Goal: Task Accomplishment & Management: Manage account settings

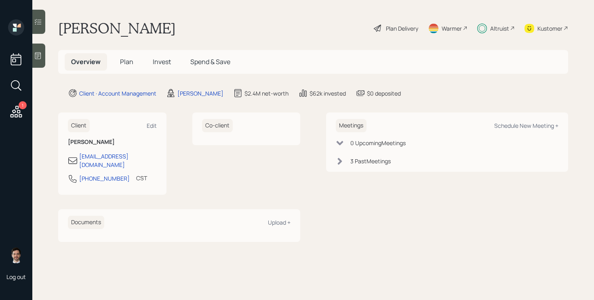
click at [128, 63] on span "Plan" at bounding box center [126, 61] width 13 height 9
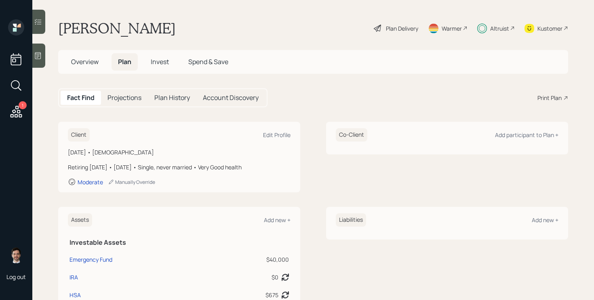
click at [400, 25] on div "Plan Delivery" at bounding box center [402, 28] width 32 height 8
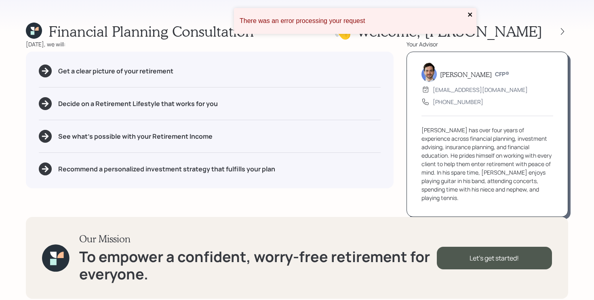
click at [469, 19] on button "close" at bounding box center [470, 15] width 6 height 8
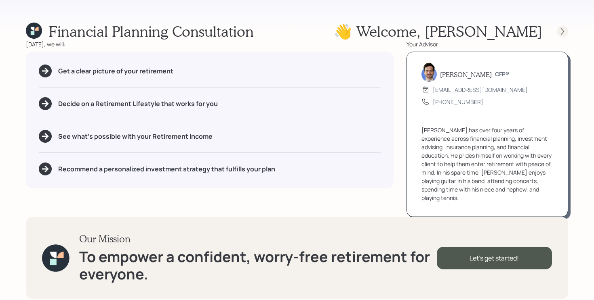
click at [558, 34] on icon at bounding box center [562, 31] width 8 height 8
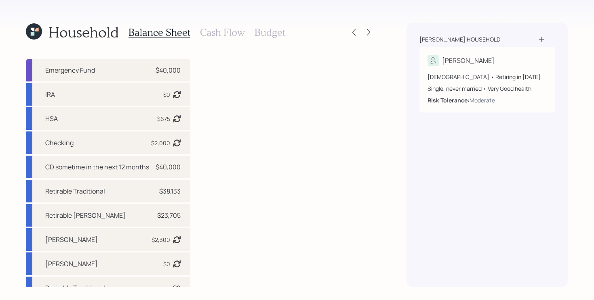
scroll to position [10, 0]
click at [110, 91] on div "IRA $0 Asset balance last updated on 11-05-2024." at bounding box center [108, 93] width 164 height 23
select select "ira"
select select "balanced"
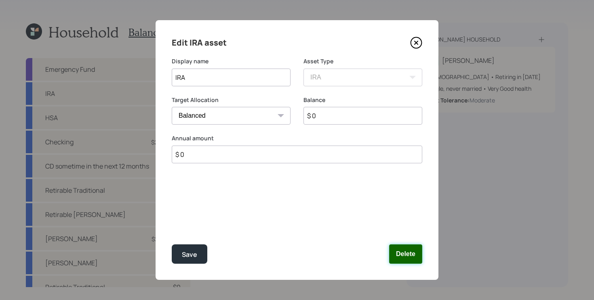
click at [398, 253] on button "Delete" at bounding box center [405, 254] width 33 height 19
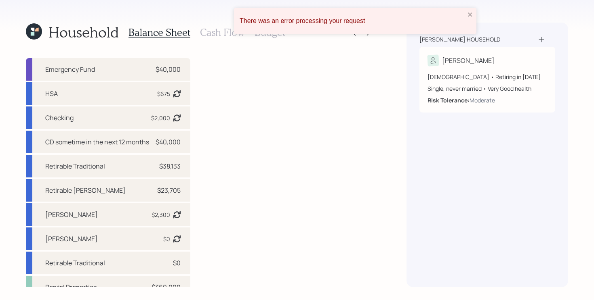
click at [466, 19] on div "There was an error processing your request" at bounding box center [352, 21] width 230 height 12
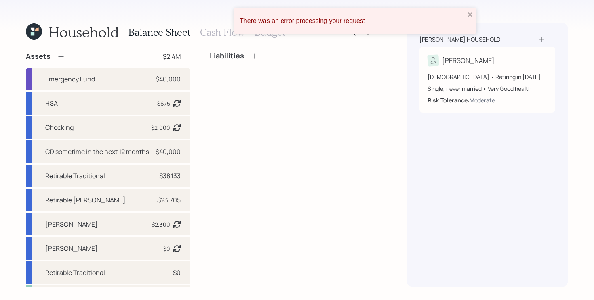
click at [469, 19] on div "There was an error processing your request" at bounding box center [355, 21] width 242 height 26
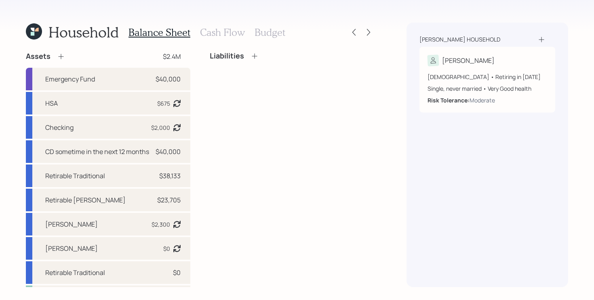
click at [38, 31] on icon at bounding box center [34, 31] width 16 height 16
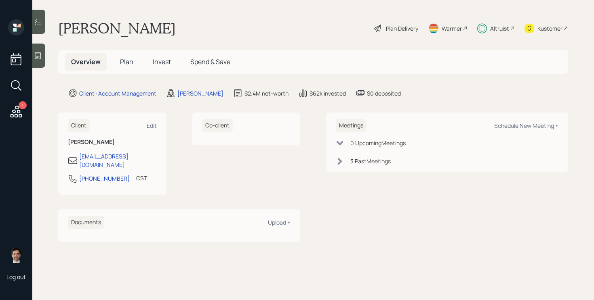
click at [127, 64] on span "Plan" at bounding box center [126, 61] width 13 height 9
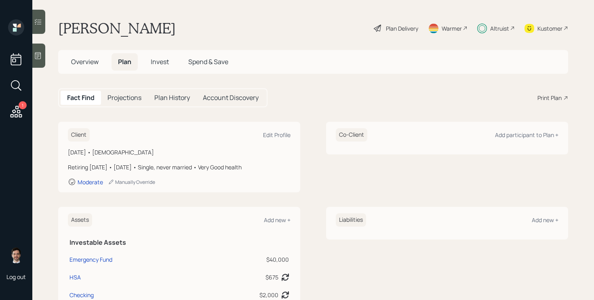
click at [404, 27] on div "Plan Delivery" at bounding box center [402, 28] width 32 height 8
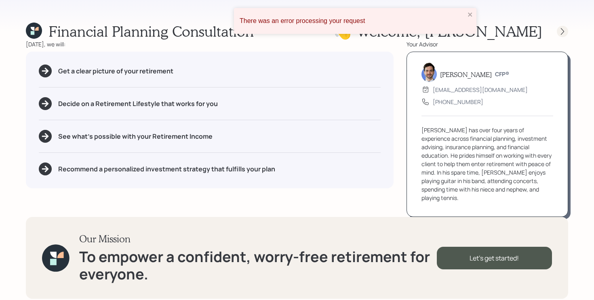
click at [567, 30] on div at bounding box center [561, 31] width 11 height 11
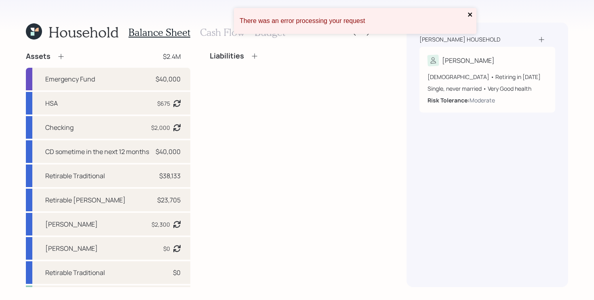
click at [472, 16] on icon "close" at bounding box center [470, 14] width 6 height 6
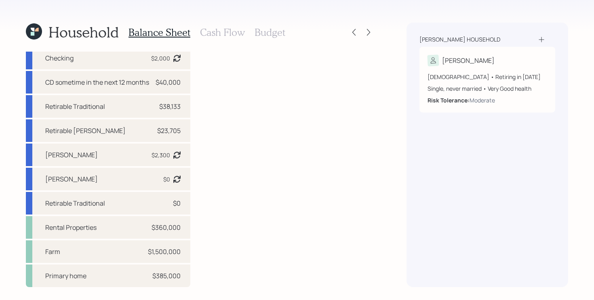
scroll to position [79, 0]
click at [124, 179] on div "Roth IRA $0 Asset balance last updated on 11-05-2024." at bounding box center [108, 179] width 164 height 23
select select "roth_ira"
select select "balanced"
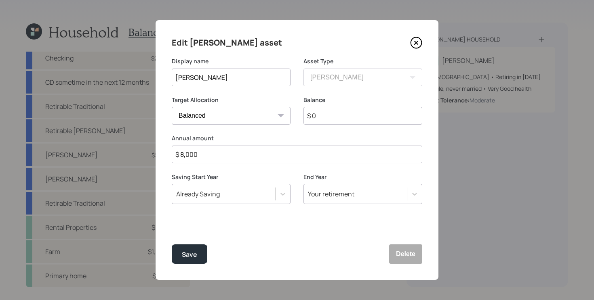
click at [415, 41] on icon at bounding box center [416, 43] width 12 height 12
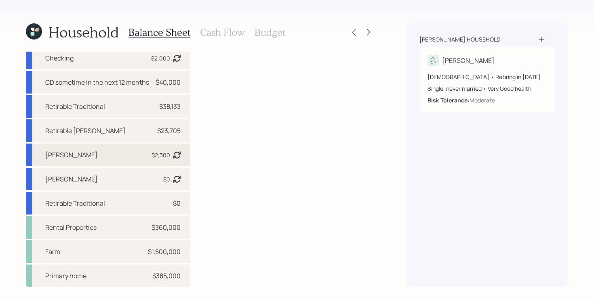
click at [87, 162] on div "Roth IRA $2,300 Asset balance last updated on 11-05-2024. Last year it was expe…" at bounding box center [108, 155] width 164 height 23
select select "roth_ira"
select select "balanced"
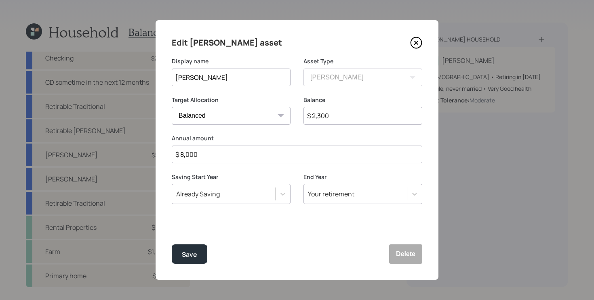
click at [417, 44] on icon at bounding box center [415, 42] width 3 height 3
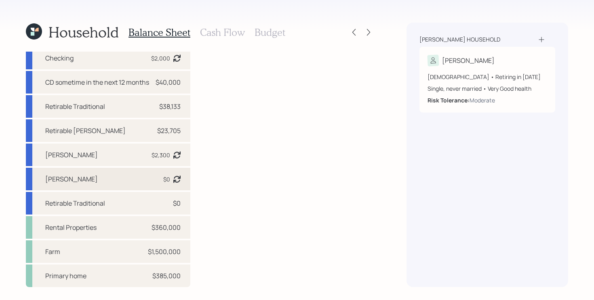
click at [92, 182] on div "Roth IRA $0 Asset balance last updated on 11-05-2024." at bounding box center [108, 179] width 164 height 23
select select "roth_ira"
select select "balanced"
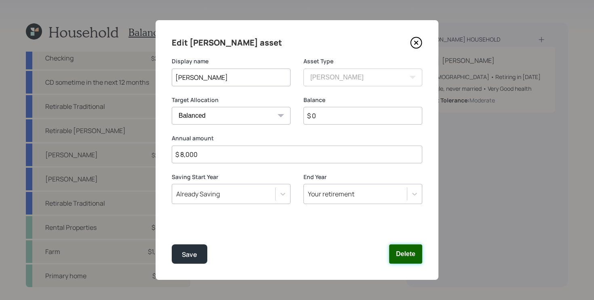
click at [408, 247] on button "Delete" at bounding box center [405, 254] width 33 height 19
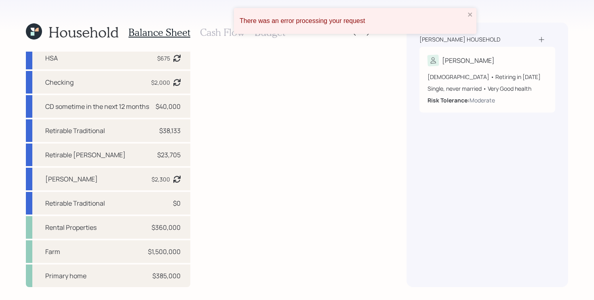
click at [290, 123] on div "Liabilities" at bounding box center [292, 146] width 164 height 281
click at [471, 10] on div "There was an error processing your request" at bounding box center [355, 21] width 242 height 26
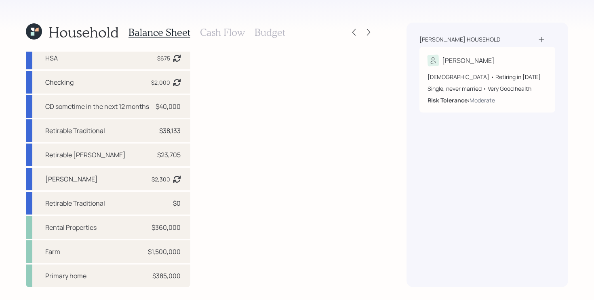
click at [334, 113] on div "Liabilities" at bounding box center [292, 146] width 164 height 281
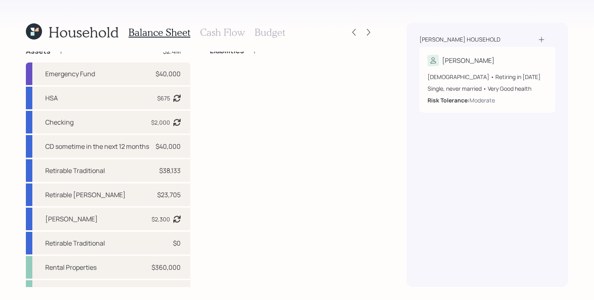
scroll to position [0, 0]
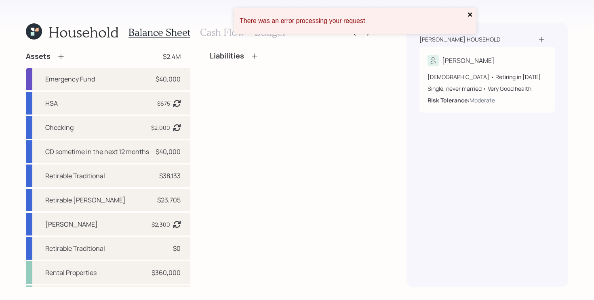
click at [471, 16] on icon "close" at bounding box center [470, 15] width 4 height 4
click at [468, 16] on icon "close" at bounding box center [470, 14] width 6 height 6
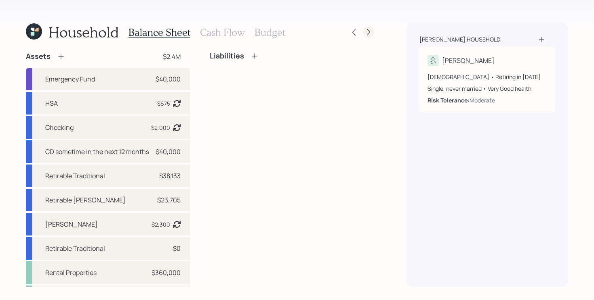
click at [367, 33] on icon at bounding box center [368, 32] width 8 height 8
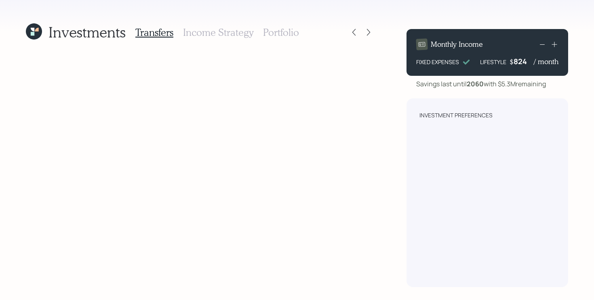
click at [290, 29] on h3 "Portfolio" at bounding box center [281, 33] width 36 height 12
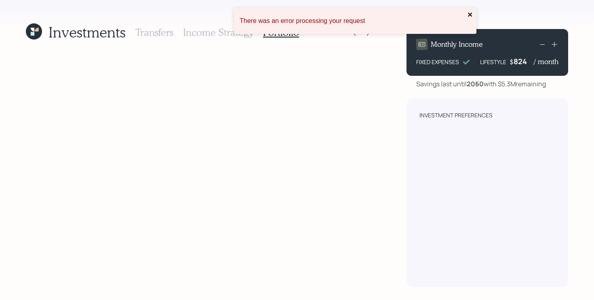
click at [468, 15] on icon "close" at bounding box center [470, 14] width 6 height 6
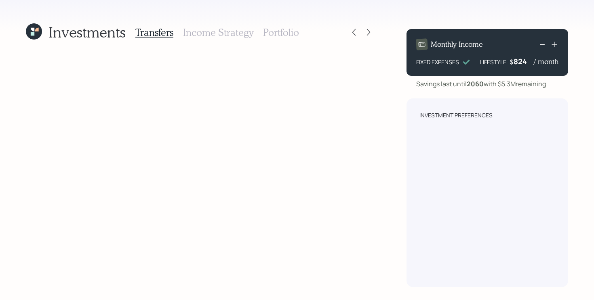
click at [35, 33] on icon at bounding box center [33, 31] width 19 height 19
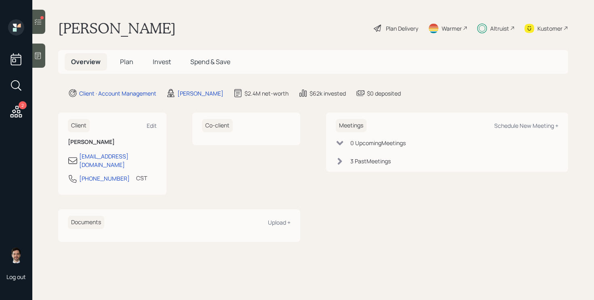
click at [127, 62] on span "Plan" at bounding box center [126, 61] width 13 height 9
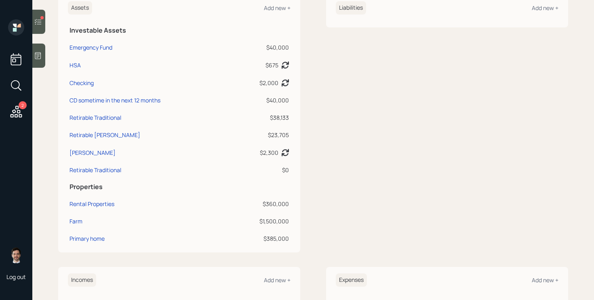
scroll to position [216, 0]
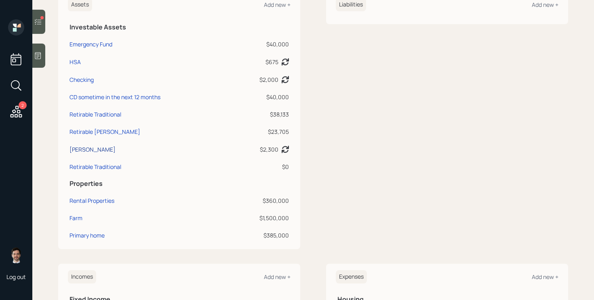
click at [84, 148] on div "Roth IRA" at bounding box center [92, 149] width 46 height 8
select select "roth_ira"
select select "balanced"
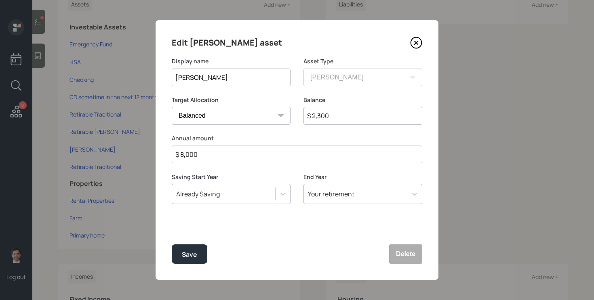
drag, startPoint x: 232, startPoint y: 76, endPoint x: 84, endPoint y: 71, distance: 147.9
click at [86, 71] on div "Edit Roth IRA asset Display name Roth IRA Asset Type SEP IRA IRA Roth IRA 401(k…" at bounding box center [297, 150] width 594 height 300
click at [247, 76] on input "Roth IRA" at bounding box center [231, 78] width 119 height 18
click at [216, 82] on input "Roth IRA" at bounding box center [231, 78] width 119 height 18
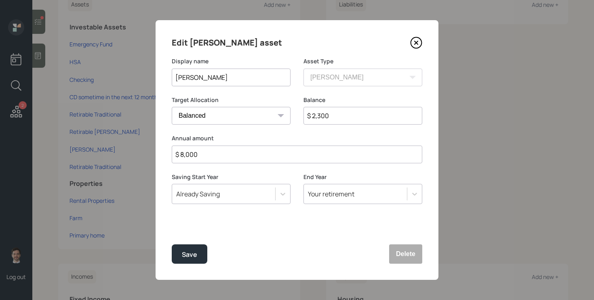
drag, startPoint x: 216, startPoint y: 82, endPoint x: 112, endPoint y: 73, distance: 104.1
click at [112, 73] on div "Edit Roth IRA asset Display name Roth IRA Asset Type SEP IRA IRA Roth IRA 401(k…" at bounding box center [297, 150] width 594 height 300
type input "Schwab Roth IRA"
click at [333, 115] on input "$ 2,300" at bounding box center [362, 116] width 119 height 18
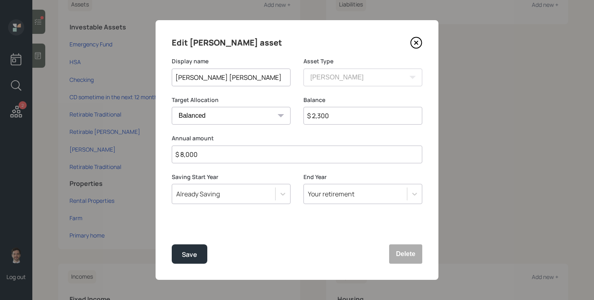
click at [333, 115] on input "$ 2,300" at bounding box center [362, 116] width 119 height 18
type input "$ 6,000"
click at [172, 245] on button "Save" at bounding box center [190, 254] width 36 height 19
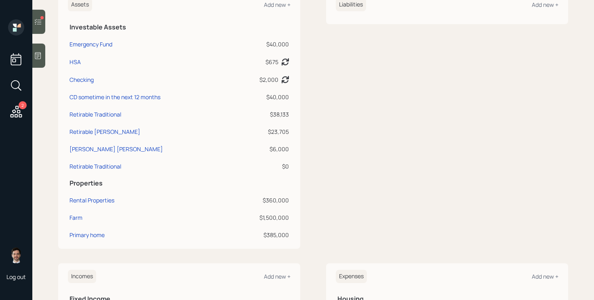
click at [372, 103] on div "Liabilities Add new +" at bounding box center [447, 121] width 242 height 258
click at [104, 164] on div "Retirable Traditional" at bounding box center [95, 166] width 52 height 8
select select "taxable"
select select "balanced"
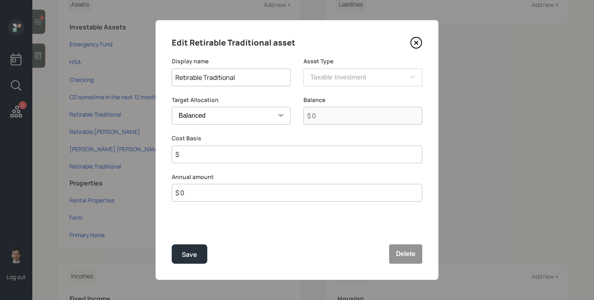
click at [415, 44] on icon at bounding box center [416, 43] width 12 height 12
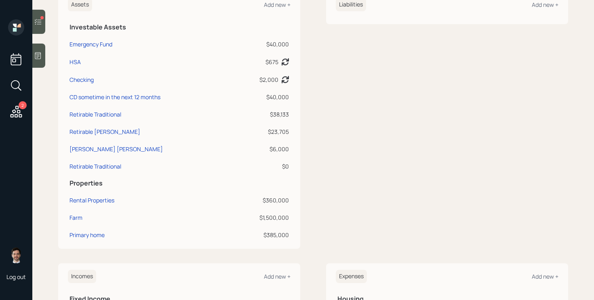
click at [339, 179] on div "Liabilities Add new +" at bounding box center [447, 121] width 242 height 258
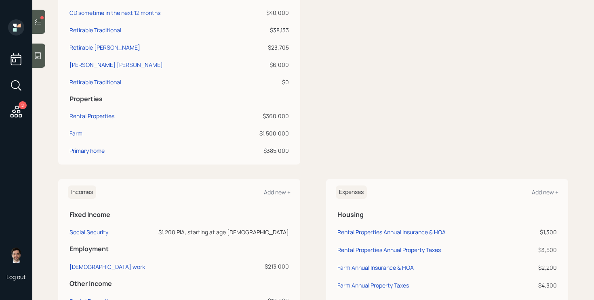
scroll to position [298, 0]
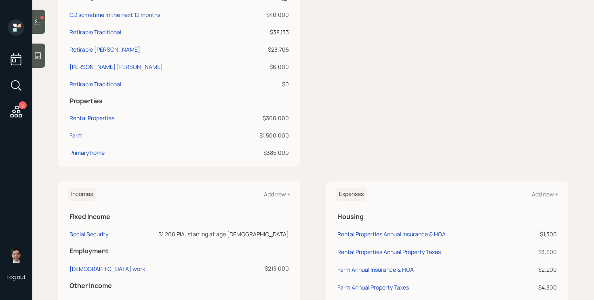
click at [315, 165] on div "Assets Add new + Investable Assets Emergency Fund $40,000 HSA $675 Asset balanc…" at bounding box center [313, 38] width 510 height 258
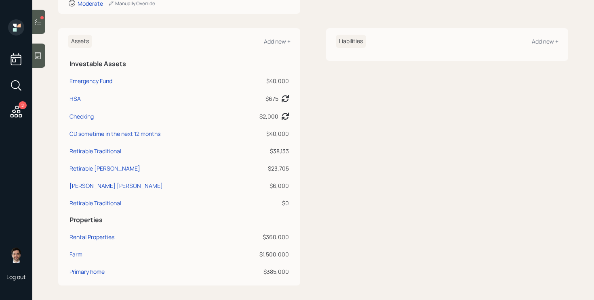
scroll to position [109, 0]
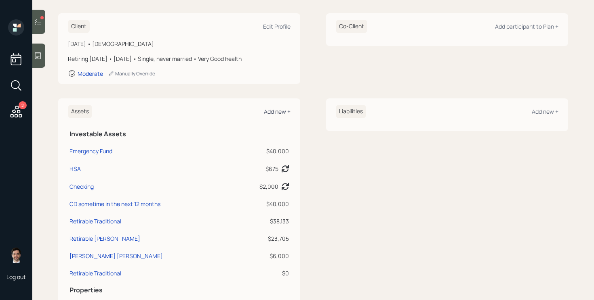
click at [277, 110] on div "Add new +" at bounding box center [277, 112] width 27 height 8
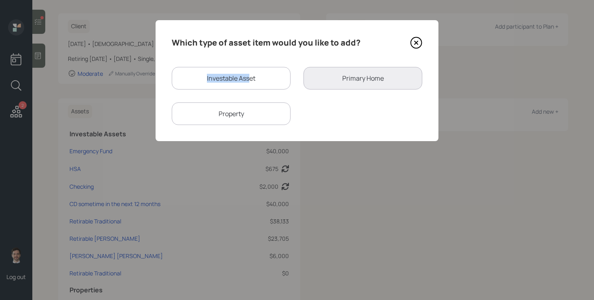
click at [249, 74] on div "Investable Asset" at bounding box center [231, 78] width 119 height 23
select select "taxable"
select select "balanced"
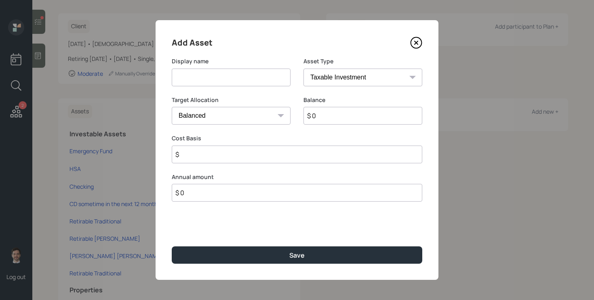
click at [244, 80] on input at bounding box center [231, 78] width 119 height 18
type input "c"
type input "Current 401k"
click at [345, 82] on select "SEP IRA IRA Roth IRA 401(k) Roth 401(k) 403(b) Roth 403(b) 457(b) Roth 457(b) H…" at bounding box center [362, 78] width 119 height 18
select select "company_sponsored"
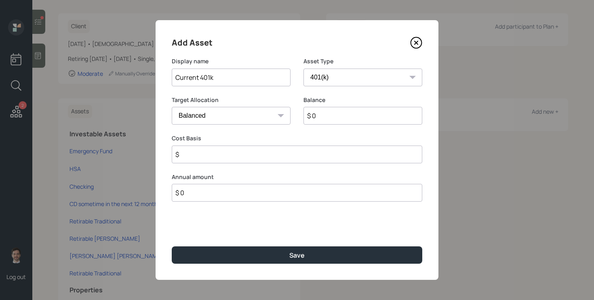
click at [303, 69] on select "SEP IRA IRA Roth IRA 401(k) Roth 401(k) 403(b) Roth 403(b) 457(b) Roth 457(b) H…" at bounding box center [362, 78] width 119 height 18
click at [327, 121] on input "$ 0" at bounding box center [362, 116] width 119 height 18
click at [421, 44] on icon at bounding box center [416, 43] width 11 height 11
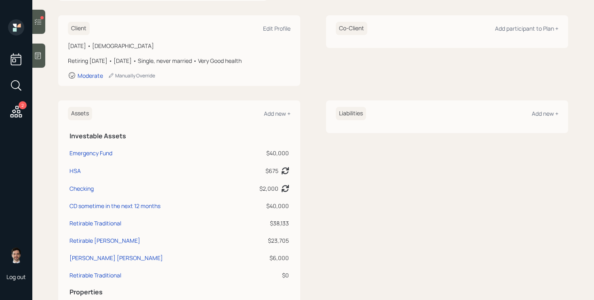
scroll to position [108, 0]
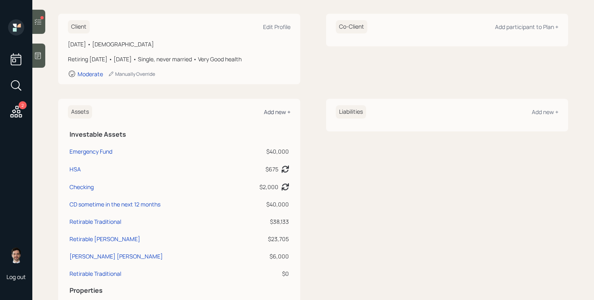
click at [286, 111] on div "Add new +" at bounding box center [277, 112] width 27 height 8
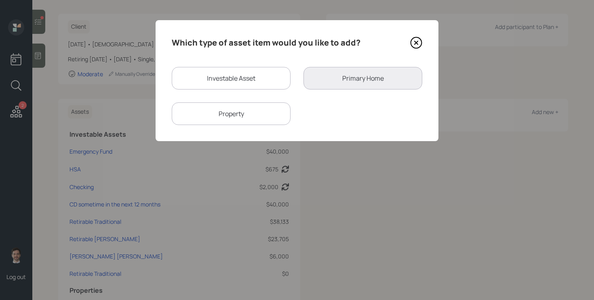
click at [244, 66] on div "Which type of asset item would you like to add? Investable Asset Primary Home P…" at bounding box center [296, 80] width 283 height 121
click at [241, 74] on div "Investable Asset" at bounding box center [231, 78] width 119 height 23
select select "taxable"
select select "balanced"
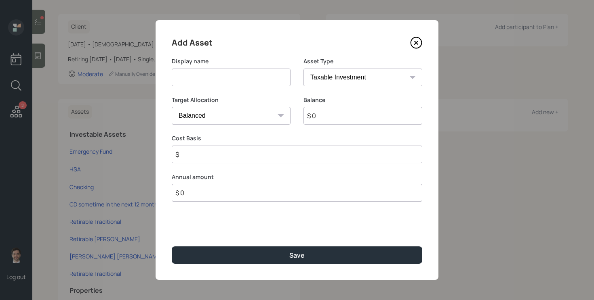
click at [235, 82] on input at bounding box center [231, 78] width 119 height 18
type input "Current 401k"
select select "company_sponsored"
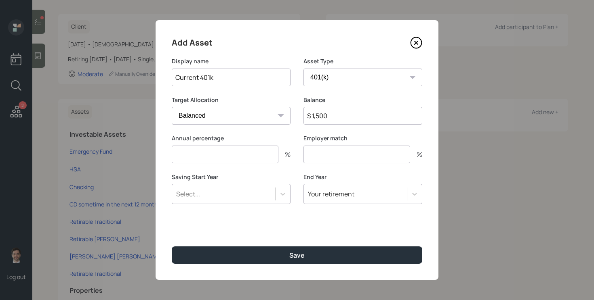
type input "$ 1,500"
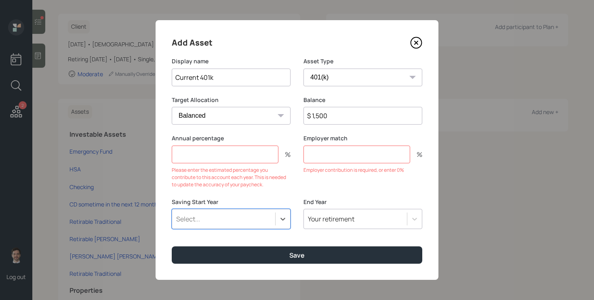
type input "a"
click at [421, 40] on icon at bounding box center [416, 43] width 11 height 11
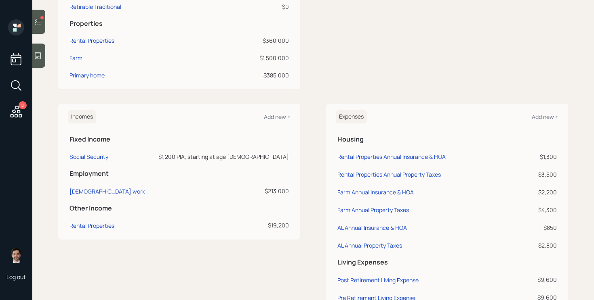
scroll to position [373, 0]
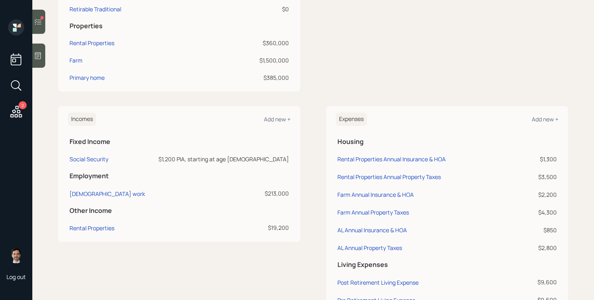
click at [311, 97] on div "Client Edit Profile April 20, 1965 • 60 years old Retiring in 10 years • Januar…" at bounding box center [313, 49] width 510 height 600
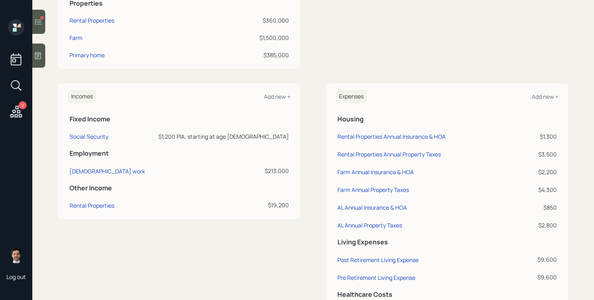
scroll to position [441, 0]
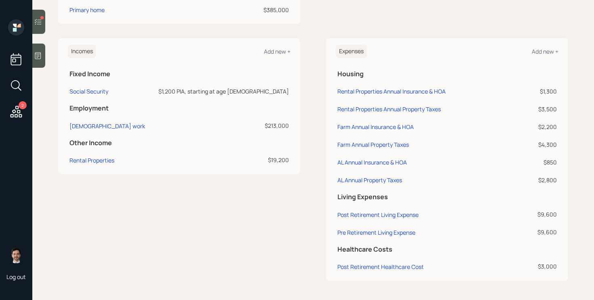
click at [160, 228] on div "Incomes Add new + Fixed Income Social Security $1,200 PIA, starting at age 70 E…" at bounding box center [179, 159] width 242 height 242
click at [313, 149] on div "Incomes Add new + Fixed Income Social Security $1,200 PIA, starting at age 70 E…" at bounding box center [313, 159] width 510 height 242
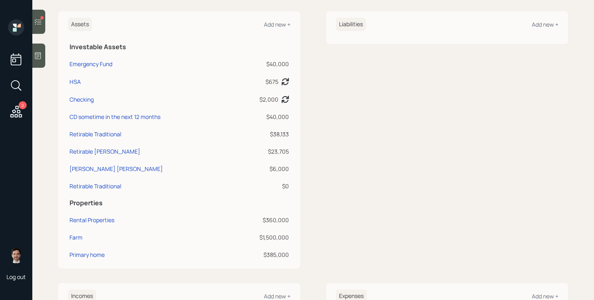
scroll to position [195, 0]
click at [321, 142] on div "Assets Add new + Investable Assets Emergency Fund $40,000 HSA $675 Asset balanc…" at bounding box center [313, 141] width 510 height 258
click at [285, 25] on div "Add new +" at bounding box center [277, 25] width 27 height 8
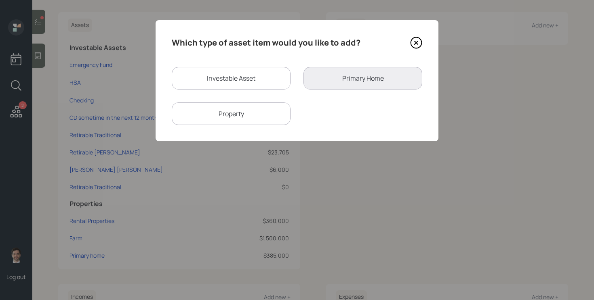
click at [255, 73] on div "Investable Asset" at bounding box center [231, 78] width 119 height 23
select select "taxable"
select select "balanced"
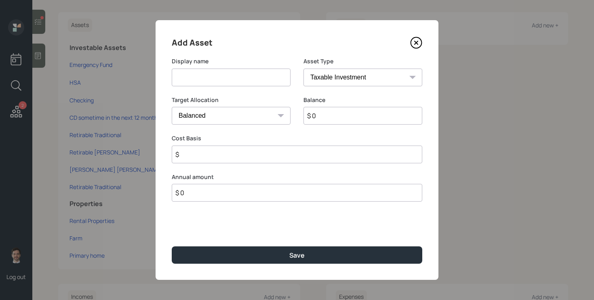
click at [251, 76] on input at bounding box center [231, 78] width 119 height 18
type input "Current 401k"
select select "company_sponsored"
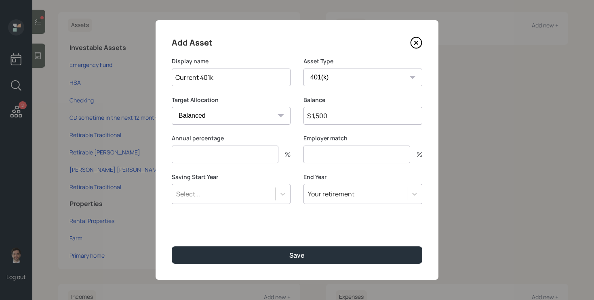
type input "$ 1,500"
type input "0"
click at [172, 247] on button "Save" at bounding box center [297, 255] width 250 height 17
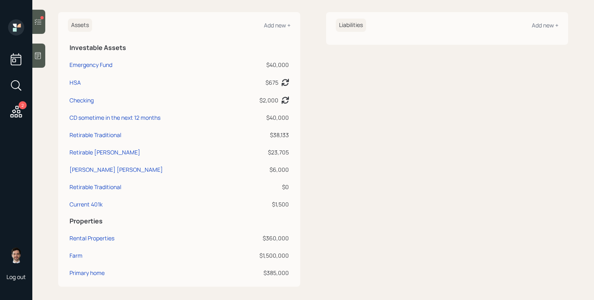
click at [353, 145] on div "Liabilities Add new +" at bounding box center [447, 149] width 242 height 275
click at [136, 117] on div "CD sometime in the next 12 months" at bounding box center [114, 117] width 91 height 8
select select "taxable"
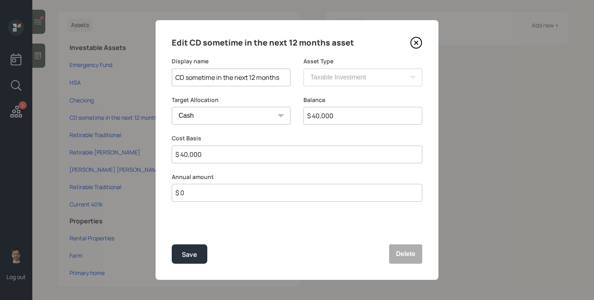
drag, startPoint x: 186, startPoint y: 79, endPoint x: 333, endPoint y: 89, distance: 146.9
click at [333, 89] on div "Display name CD sometime in the next 12 months Asset Type SEP IRA IRA Roth IRA …" at bounding box center [297, 76] width 250 height 39
type input "CD matures in October"
click at [172, 245] on button "Save" at bounding box center [190, 254] width 36 height 19
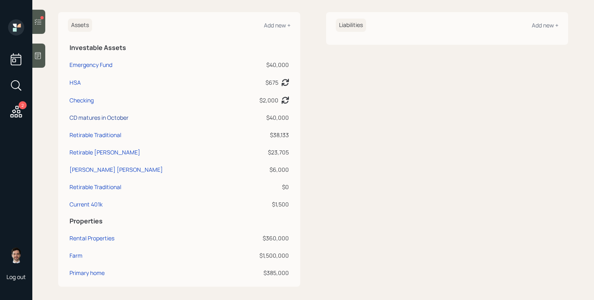
click at [122, 118] on div "CD matures in October" at bounding box center [98, 117] width 59 height 8
select select "taxable"
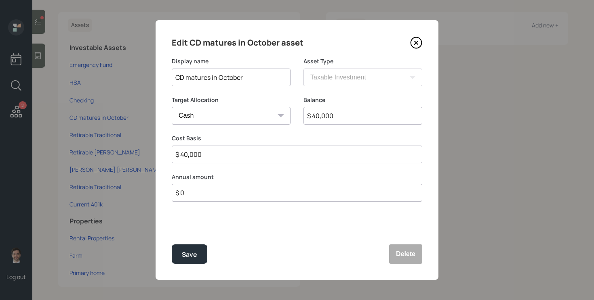
click at [258, 74] on input "CD matures in October" at bounding box center [231, 78] width 119 height 18
type input "CD matures in October/November"
click at [172, 245] on button "Save" at bounding box center [190, 254] width 36 height 19
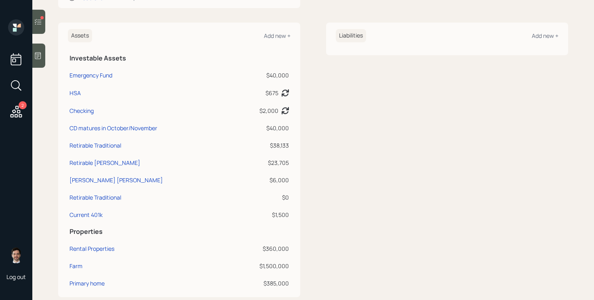
scroll to position [185, 0]
click at [313, 82] on div "Assets Add new + Investable Assets Emergency Fund $40,000 HSA $675 Asset balanc…" at bounding box center [313, 159] width 510 height 275
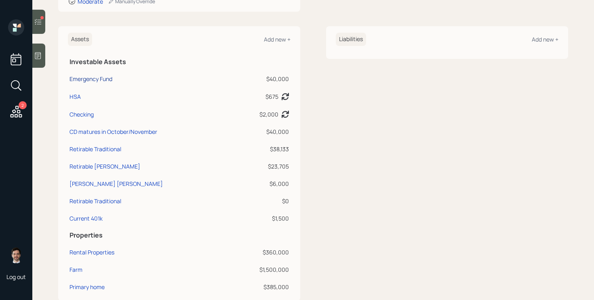
click at [102, 81] on div "Emergency Fund" at bounding box center [90, 79] width 43 height 8
select select "emergency_fund"
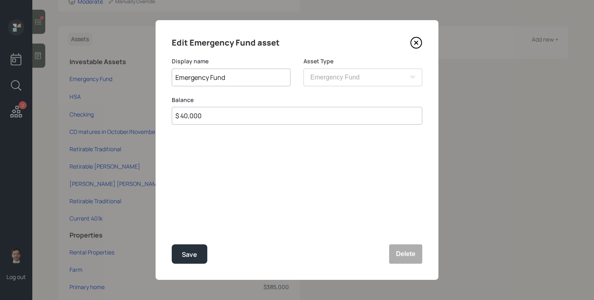
click at [248, 120] on input "$ 40,000" at bounding box center [297, 116] width 250 height 18
click at [234, 113] on input "$ 40,000" at bounding box center [297, 116] width 250 height 18
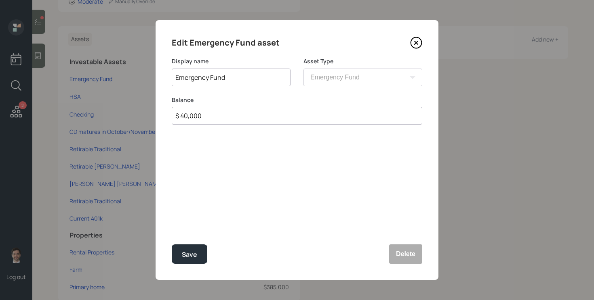
click at [234, 113] on input "$ 40,000" at bounding box center [297, 116] width 250 height 18
type input "$ 15,000"
click at [172, 245] on button "Save" at bounding box center [190, 254] width 36 height 19
